Goal: Check status

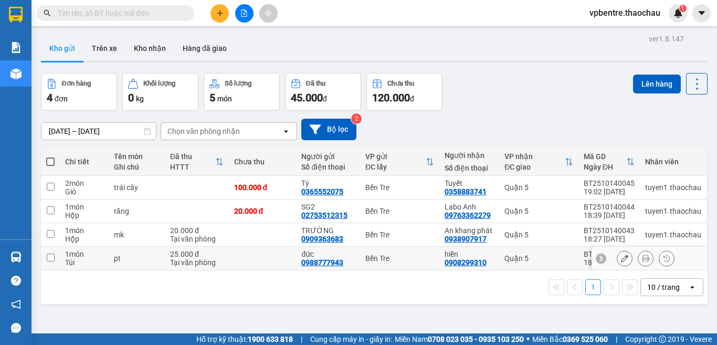
click at [69, 256] on div "1 món" at bounding box center [84, 254] width 38 height 8
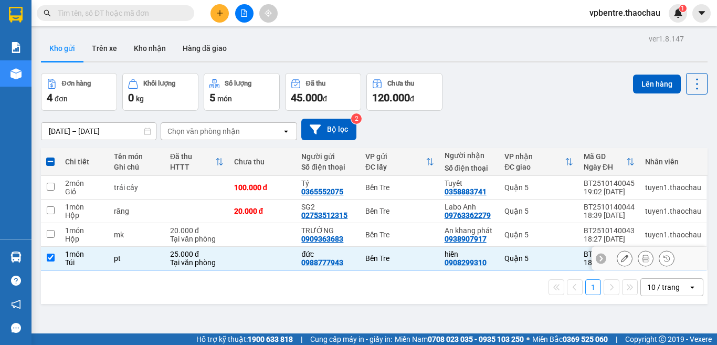
click at [55, 254] on td at bounding box center [50, 259] width 19 height 24
checkbox input "false"
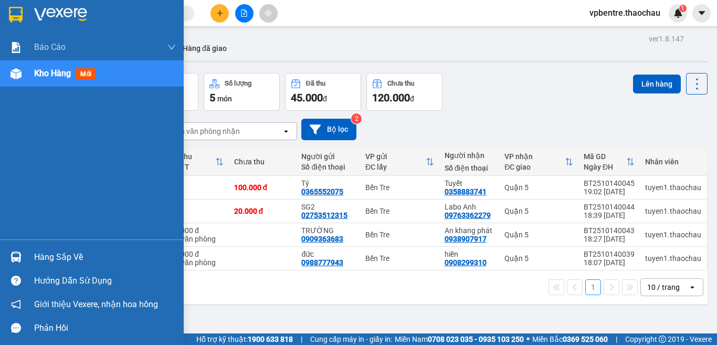
click at [64, 252] on div "Hàng sắp về" at bounding box center [105, 257] width 142 height 16
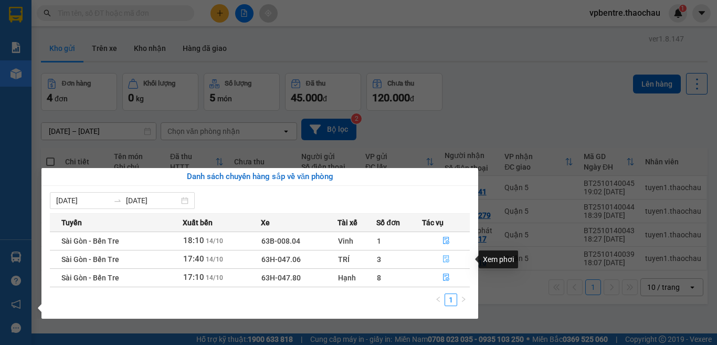
click at [444, 256] on icon "file-done" at bounding box center [445, 258] width 7 height 7
